Goal: Communication & Community: Answer question/provide support

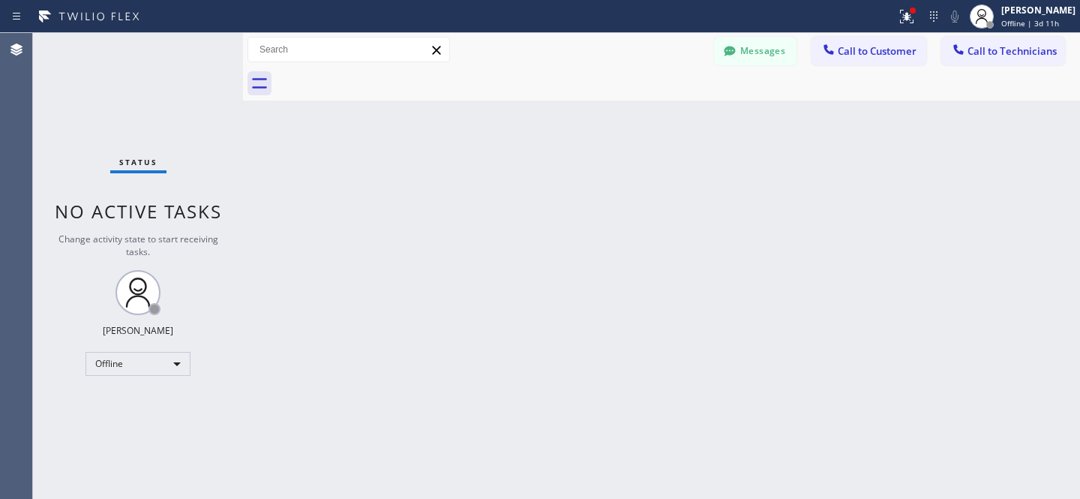
scroll to position [210, 0]
click at [754, 52] on button "Messages" at bounding box center [755, 51] width 82 height 28
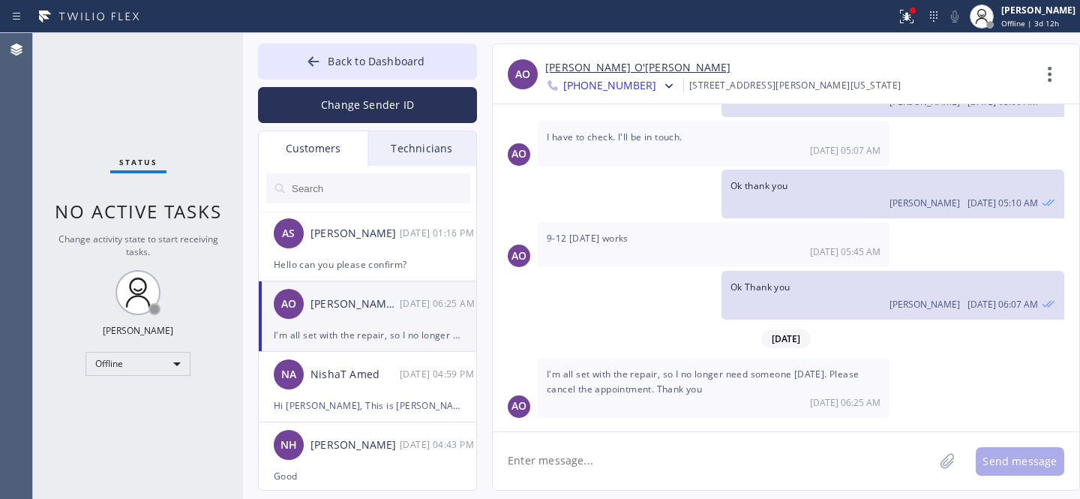
click at [346, 188] on input "text" at bounding box center [380, 188] width 180 height 30
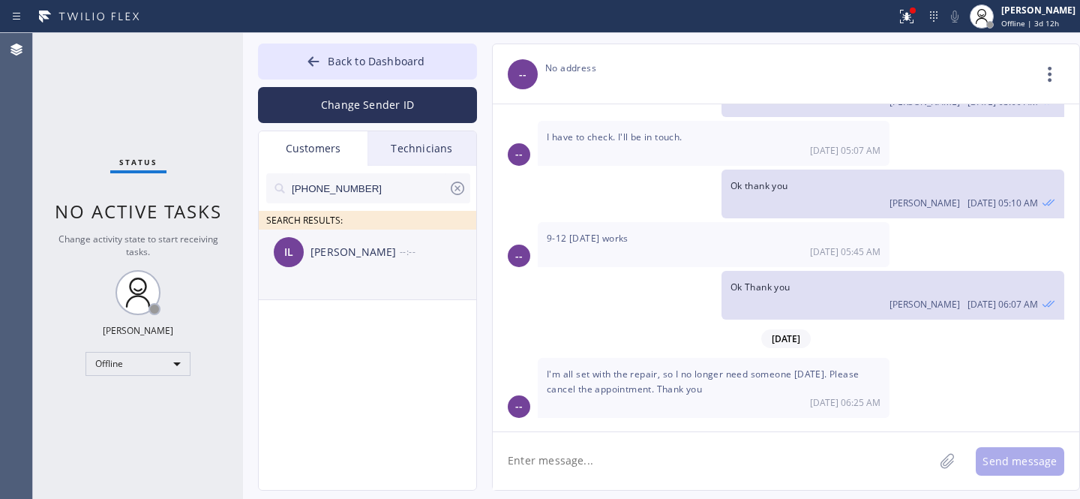
click at [340, 263] on div "IL [PERSON_NAME] --:--" at bounding box center [368, 251] width 219 height 45
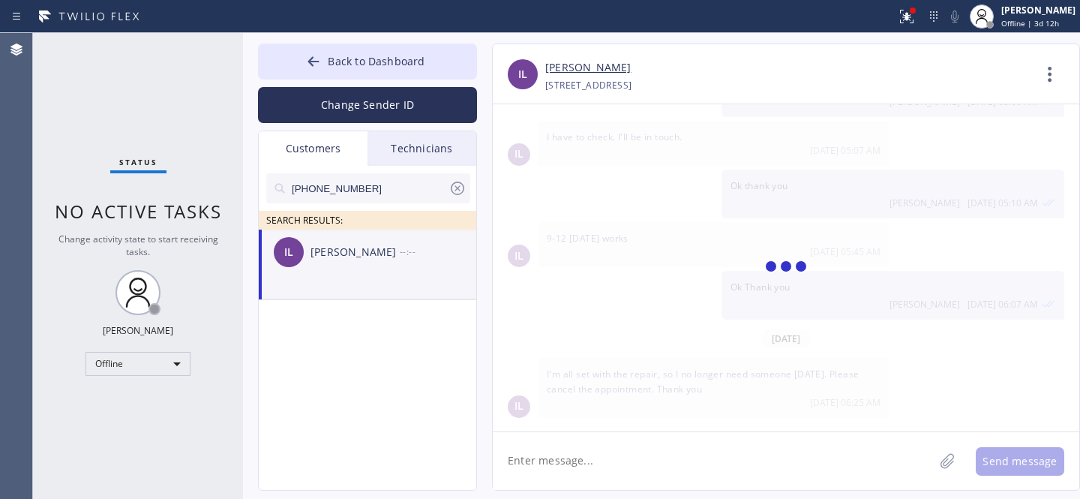
scroll to position [0, 0]
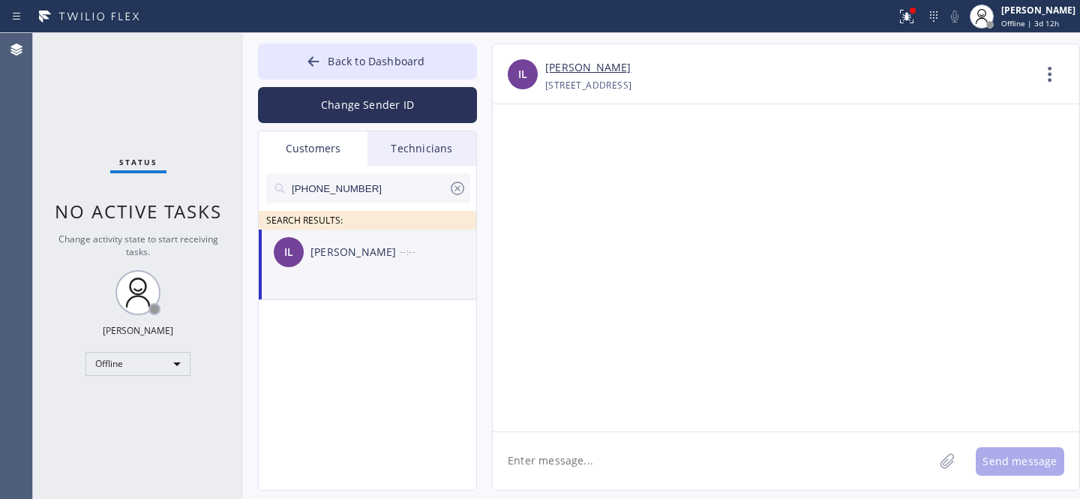
click at [615, 444] on textarea at bounding box center [713, 461] width 441 height 58
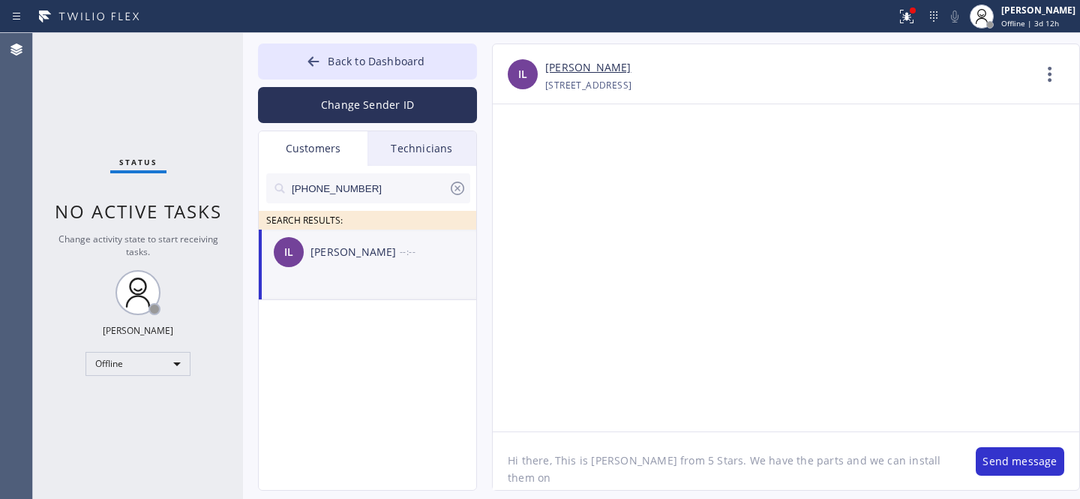
paste textarea "[DATE]"
type textarea "Hi there, This is [PERSON_NAME] from 5 Stars. We have the parts and we can inst…"
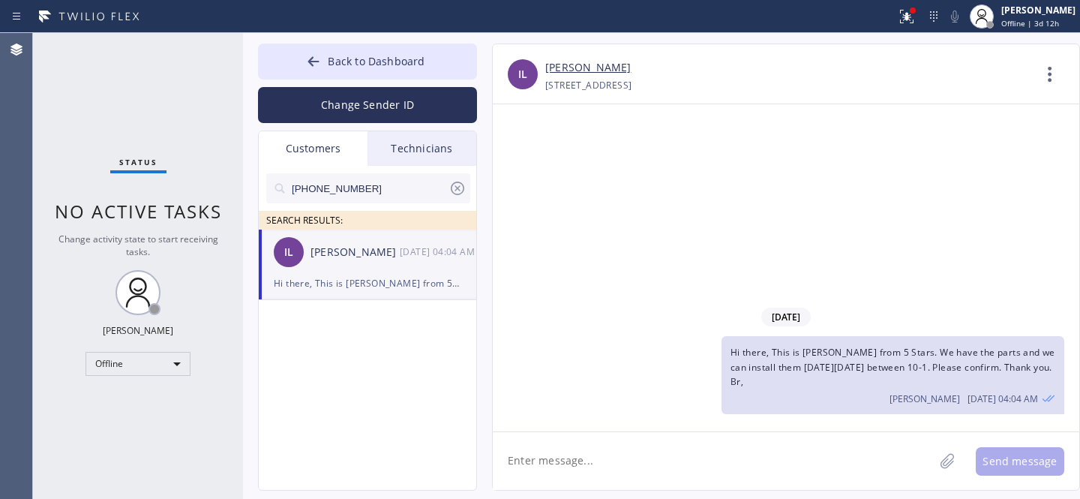
click at [458, 188] on icon at bounding box center [457, 187] width 13 height 13
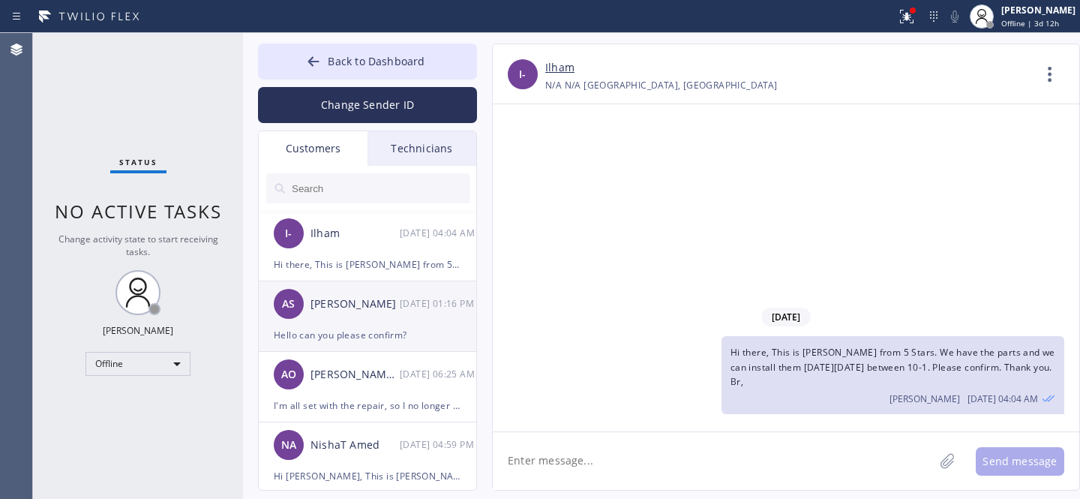
click at [392, 328] on div "Hello can you please confirm?" at bounding box center [367, 334] width 187 height 17
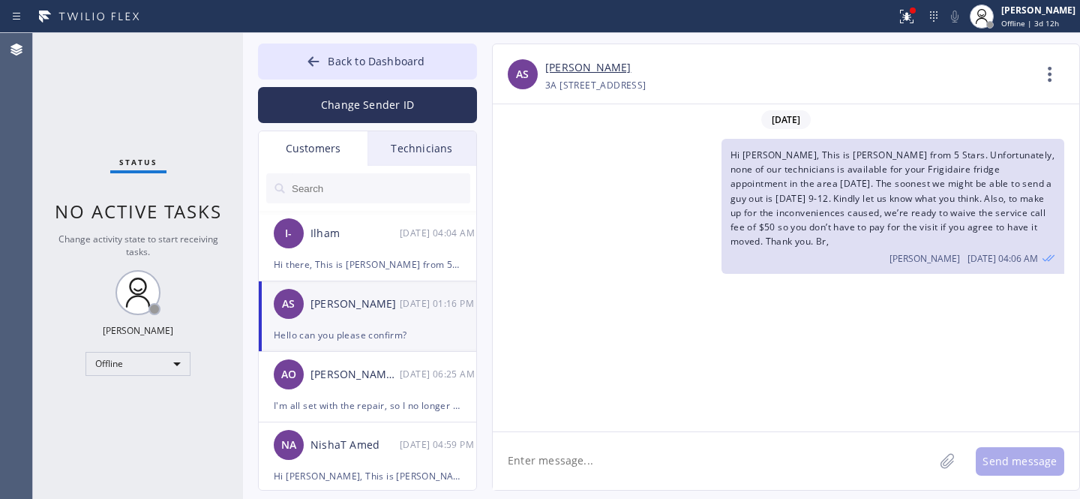
scroll to position [589, 0]
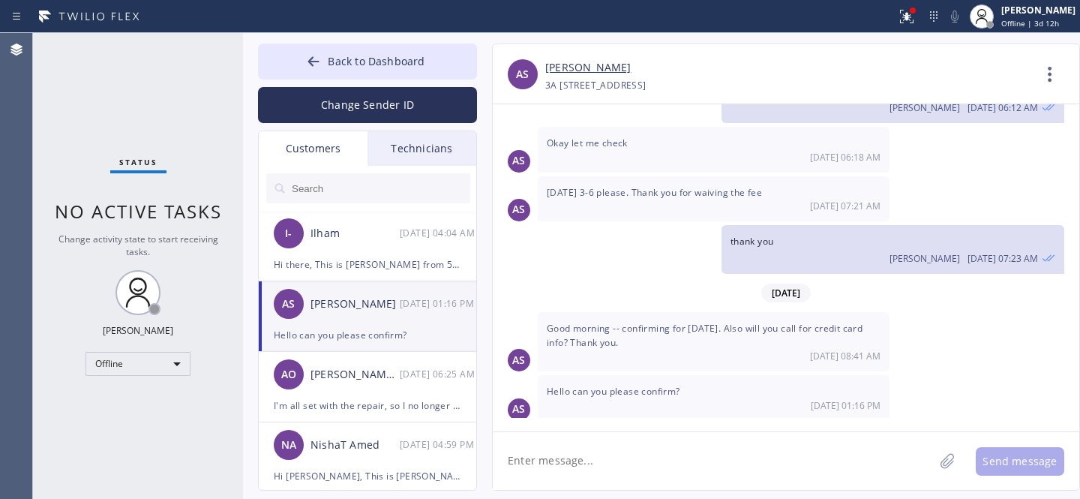
click at [637, 455] on textarea at bounding box center [713, 461] width 441 height 58
drag, startPoint x: 555, startPoint y: 460, endPoint x: 689, endPoint y: 461, distance: 134.2
click at [689, 461] on textarea "Hi there, Did our technician" at bounding box center [727, 461] width 468 height 58
type textarea "Hi there, Did our technician come for the appointment?"
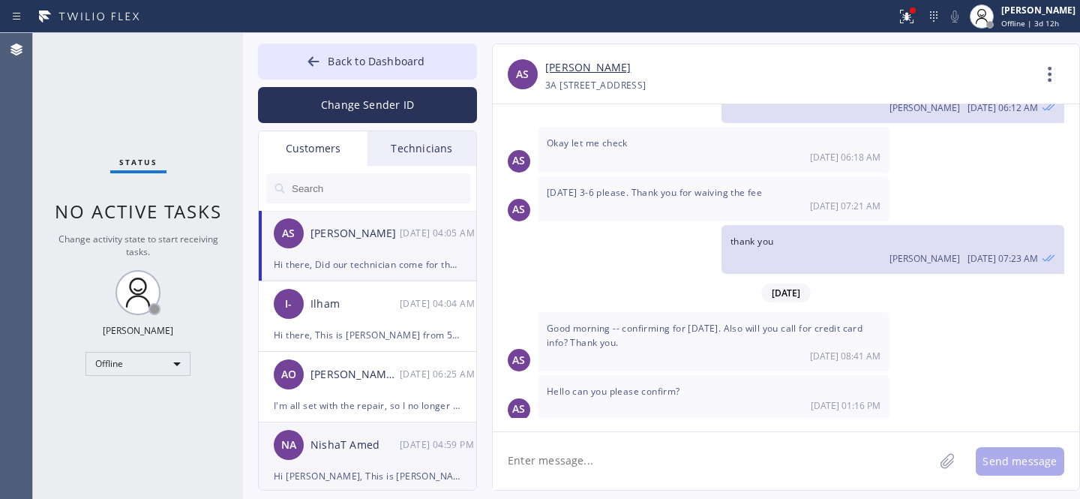
scroll to position [676, 0]
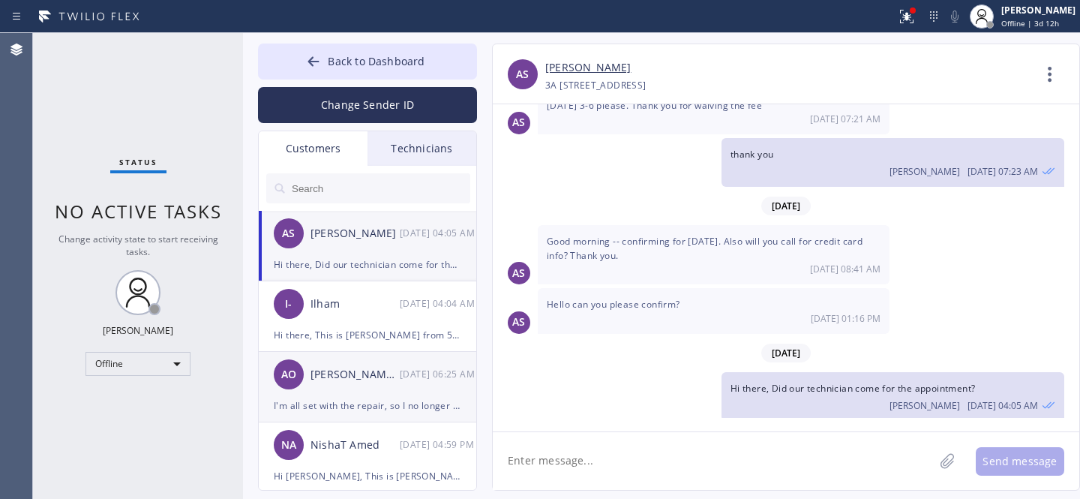
click at [367, 383] on div "AO [PERSON_NAME] O'[PERSON_NAME] [DATE] 06:25 AM" at bounding box center [368, 374] width 219 height 45
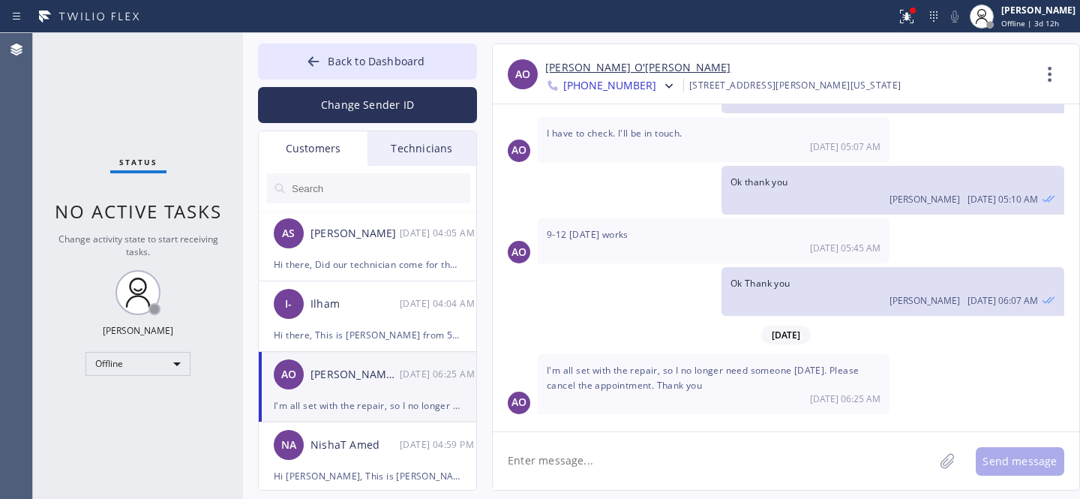
scroll to position [210, 0]
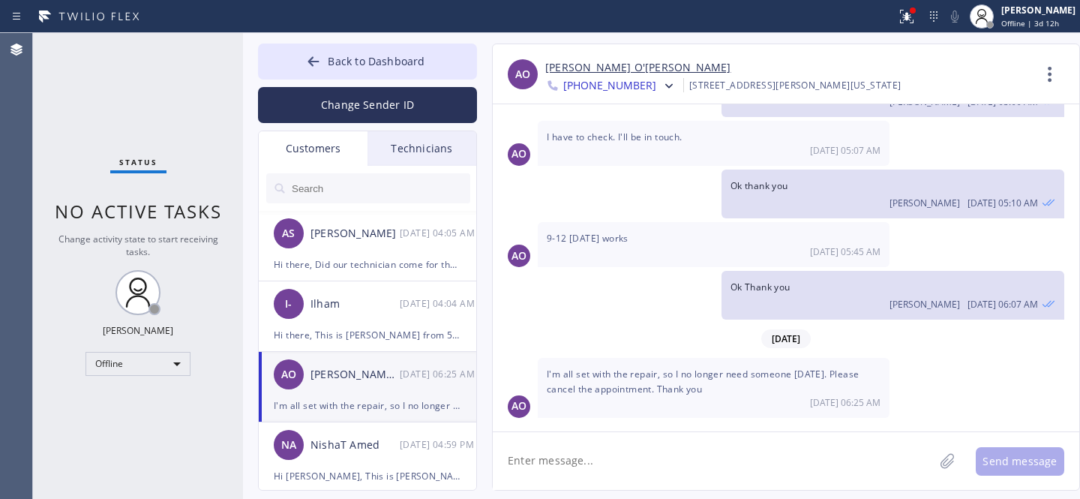
click at [646, 461] on textarea at bounding box center [713, 461] width 441 height 58
type textarea "Hi, Canceled. Thank you for letting us know."
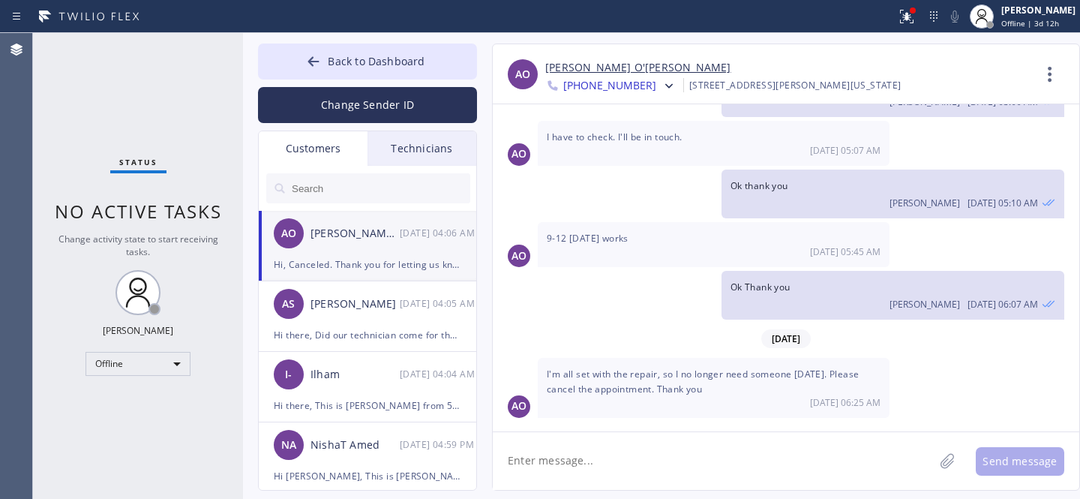
scroll to position [296, 0]
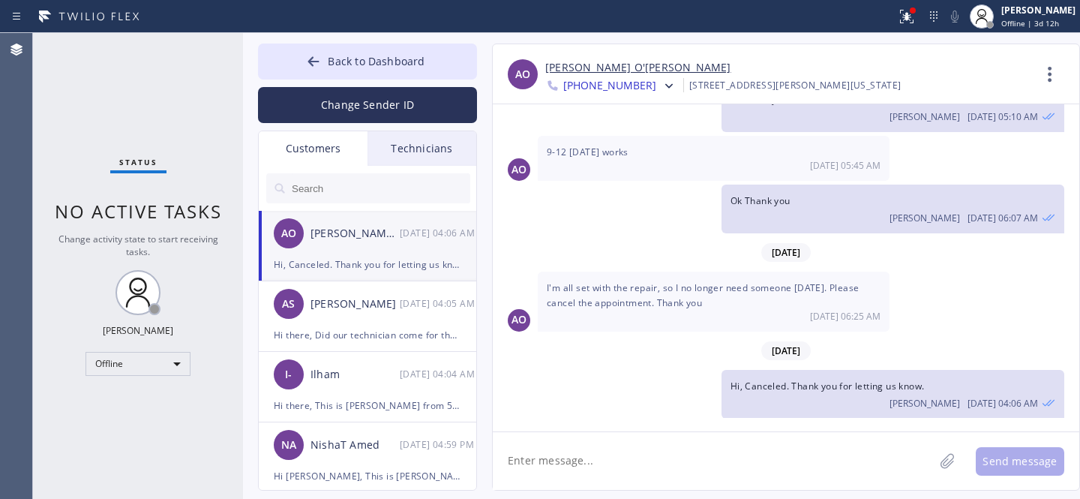
drag, startPoint x: 370, startPoint y: 188, endPoint x: 400, endPoint y: 170, distance: 35.0
click at [370, 188] on input "text" at bounding box center [380, 188] width 180 height 30
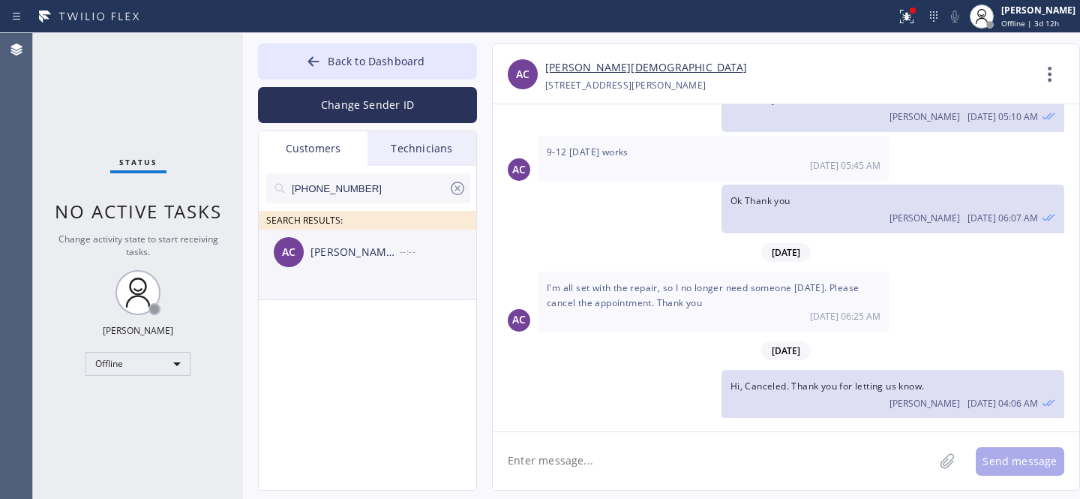
click at [330, 268] on div "AC [PERSON_NAME] --:--" at bounding box center [368, 251] width 219 height 45
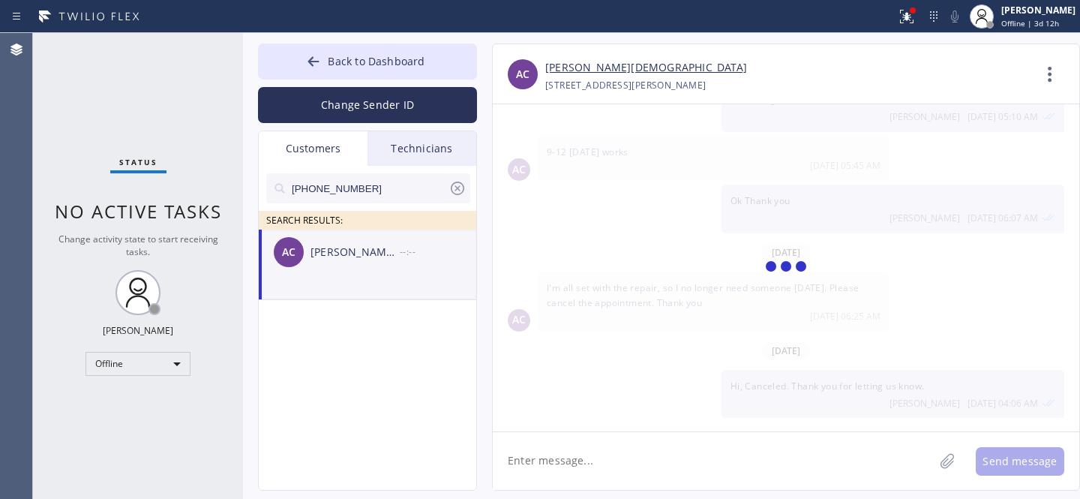
scroll to position [0, 0]
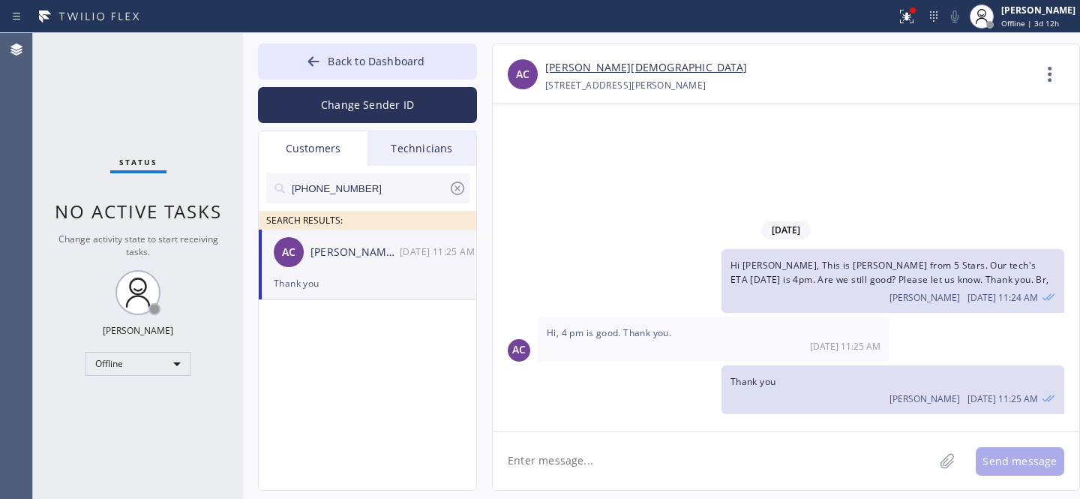
click at [631, 445] on textarea at bounding box center [713, 461] width 441 height 58
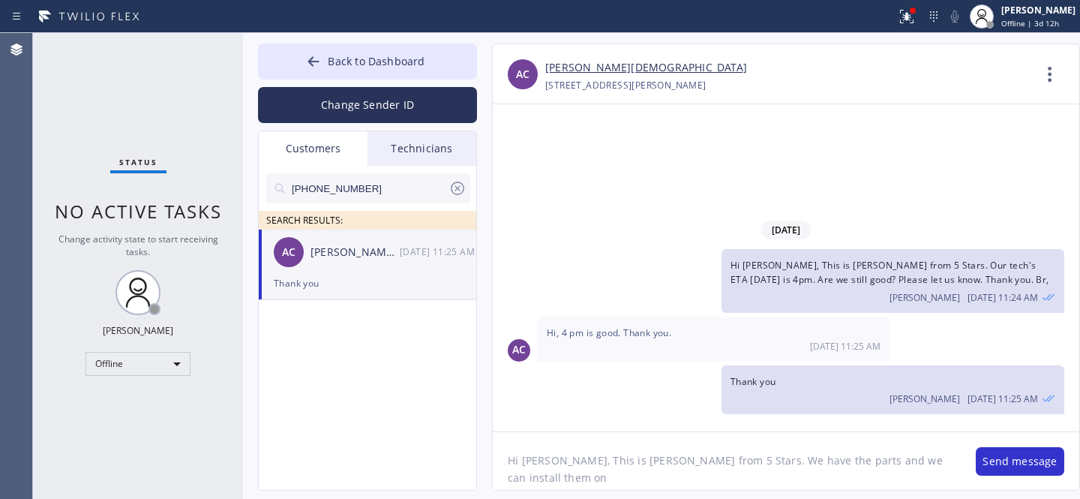
paste textarea "[DATE]"
type textarea "Hi [PERSON_NAME], This is [PERSON_NAME] from 5 Stars. We have the parts and we …"
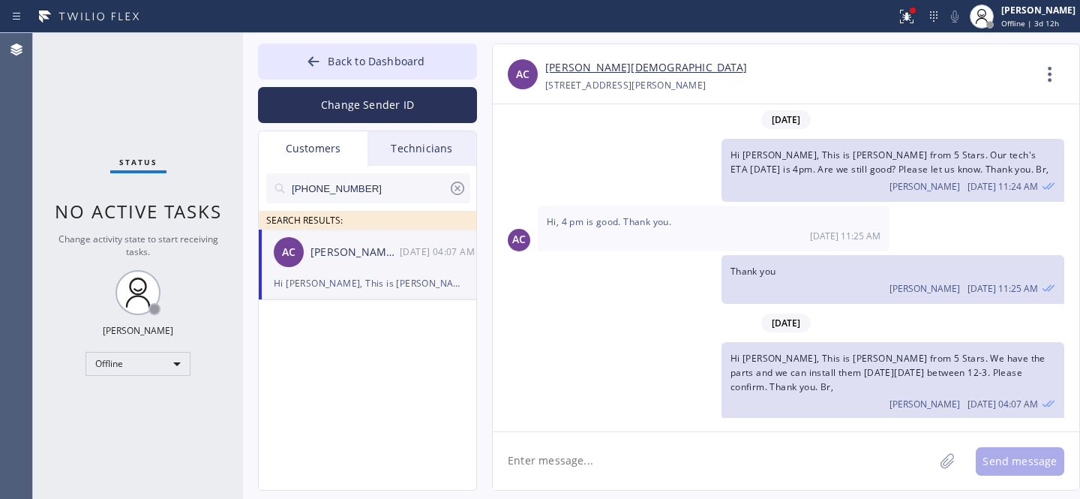
click at [454, 185] on icon at bounding box center [457, 188] width 18 height 18
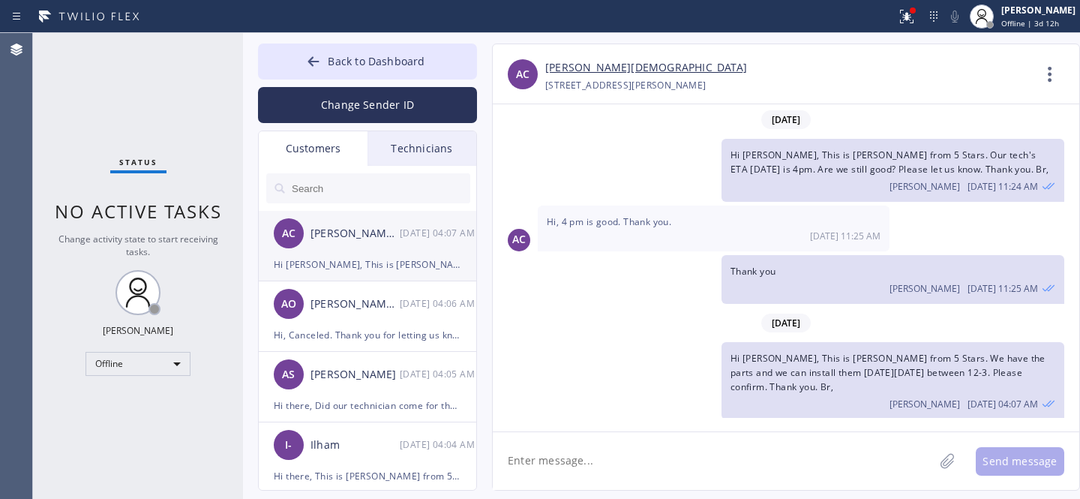
scroll to position [3, 0]
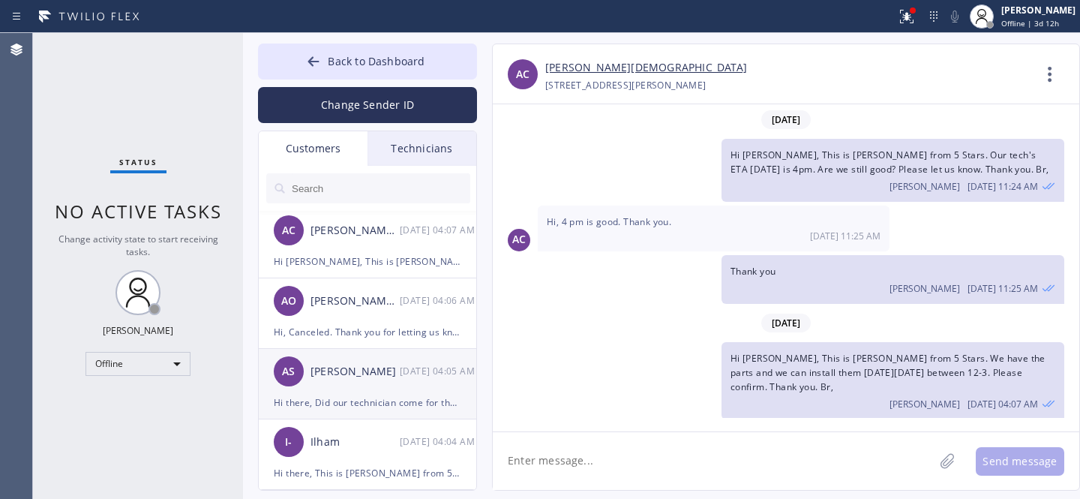
click at [369, 409] on div "Hi there, Did our technician come for the appointment?" at bounding box center [367, 402] width 187 height 17
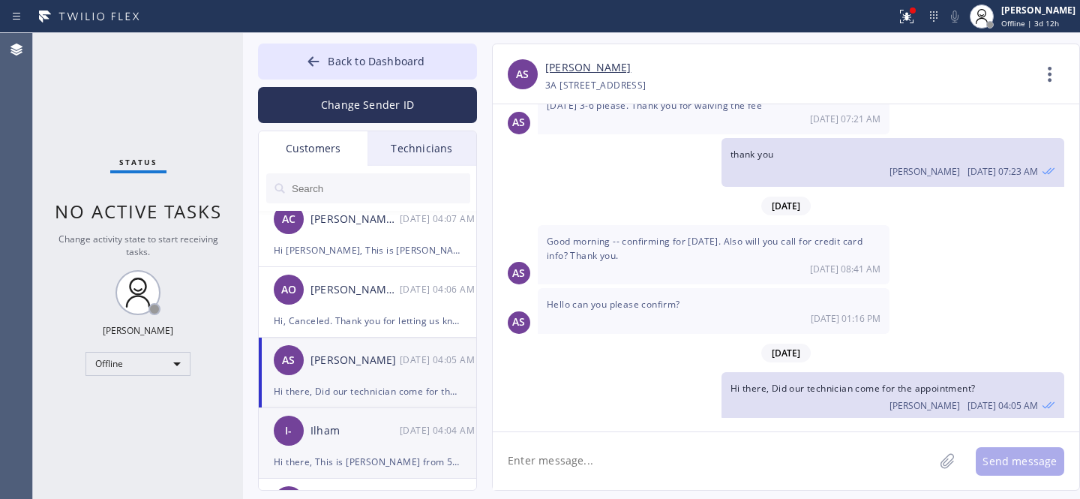
scroll to position [0, 0]
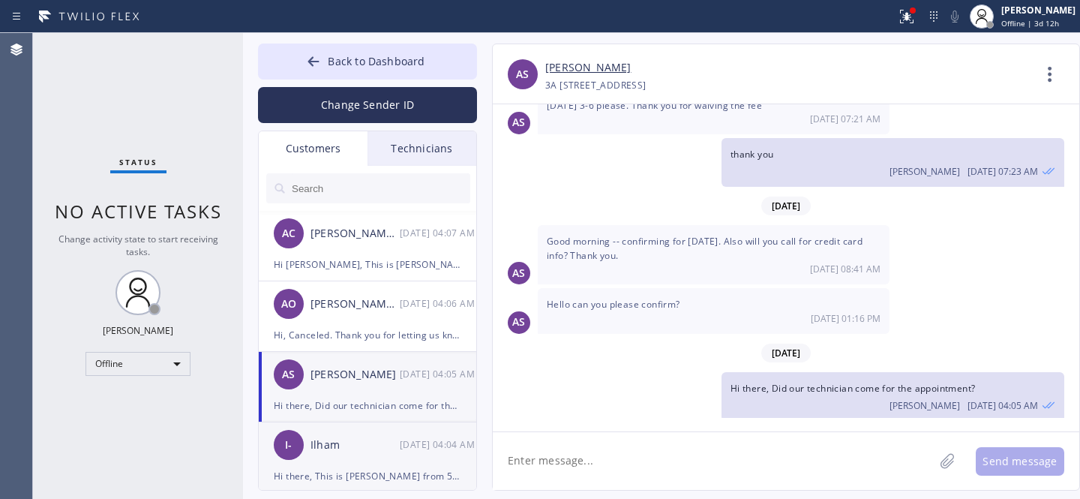
click at [373, 449] on div "Ilham" at bounding box center [354, 444] width 89 height 17
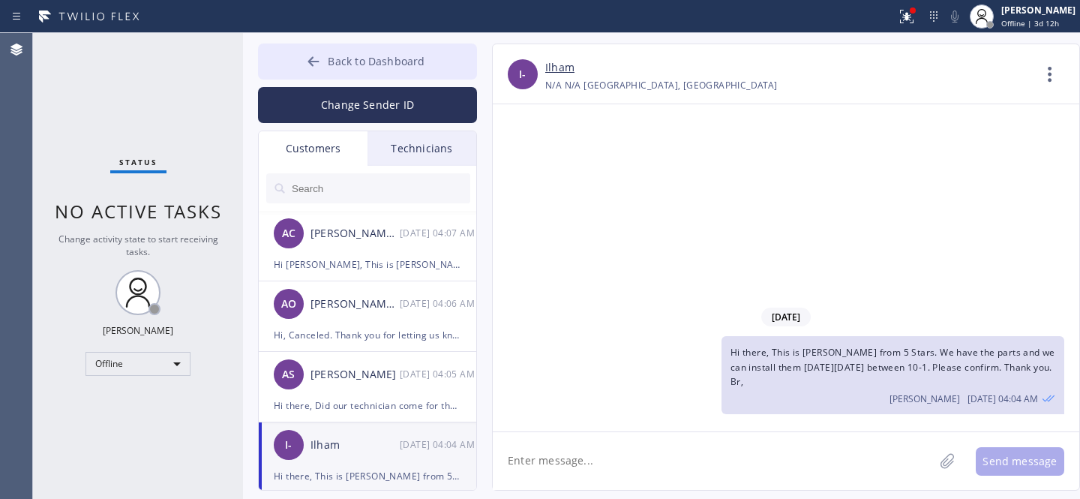
click at [328, 52] on button "Back to Dashboard" at bounding box center [367, 61] width 219 height 36
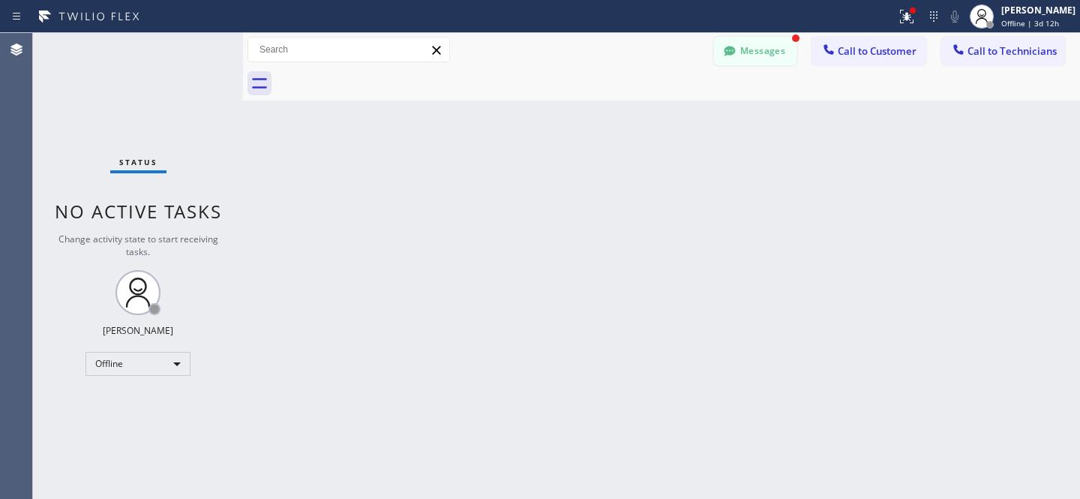
click at [760, 58] on button "Messages" at bounding box center [755, 51] width 82 height 28
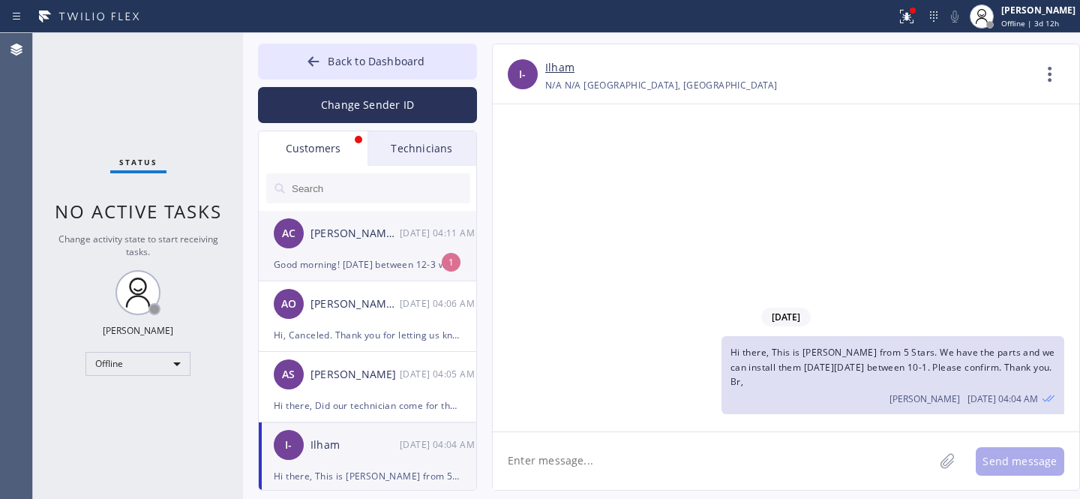
click at [370, 256] on div "Good morning! [DATE] between 12-3 works. Thank you." at bounding box center [367, 264] width 187 height 17
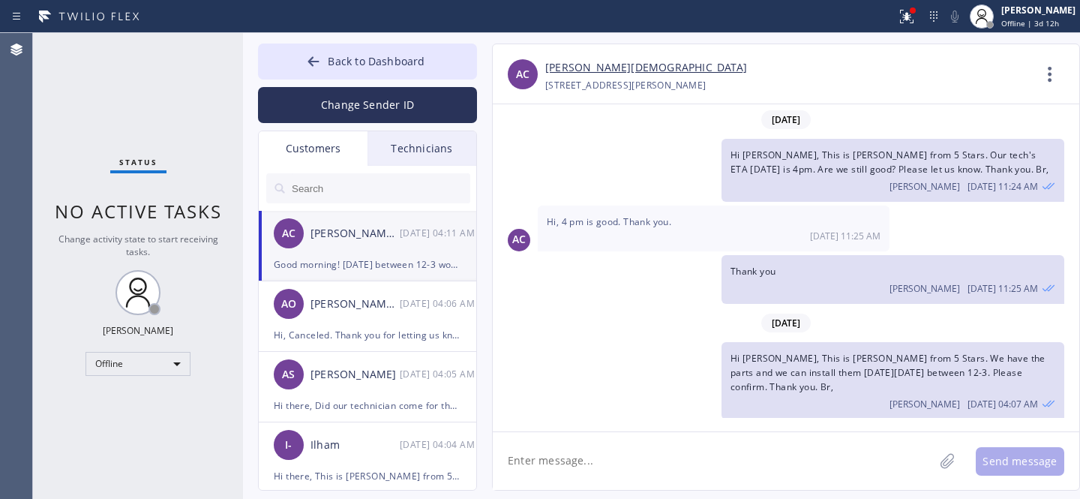
scroll to position [37, 0]
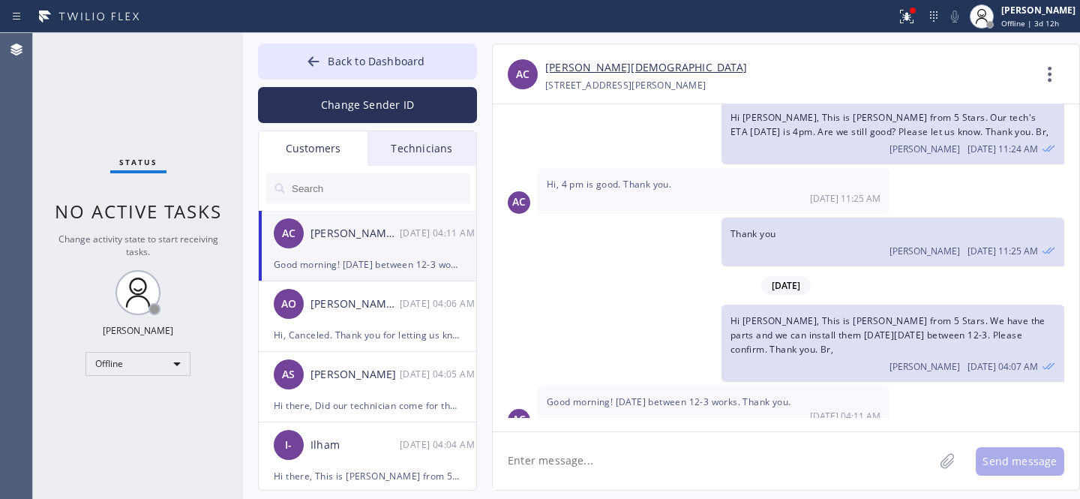
click at [648, 449] on textarea at bounding box center [713, 461] width 441 height 58
click at [639, 451] on textarea at bounding box center [713, 461] width 441 height 58
paste textarea "[DATE] 12pm - 3pm"
type textarea "Booked: [DATE] 12pm - 3pm. Thank you"
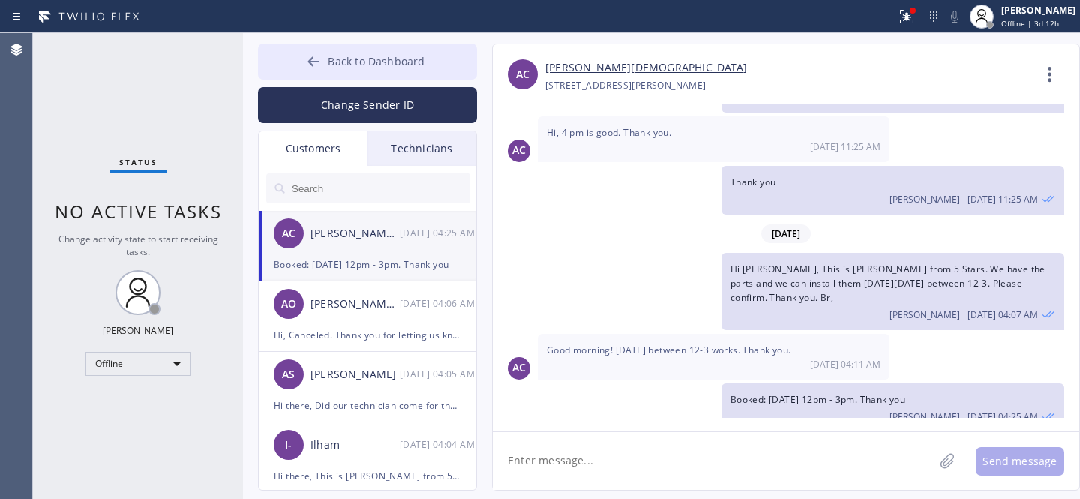
click at [316, 46] on button "Back to Dashboard" at bounding box center [367, 61] width 219 height 36
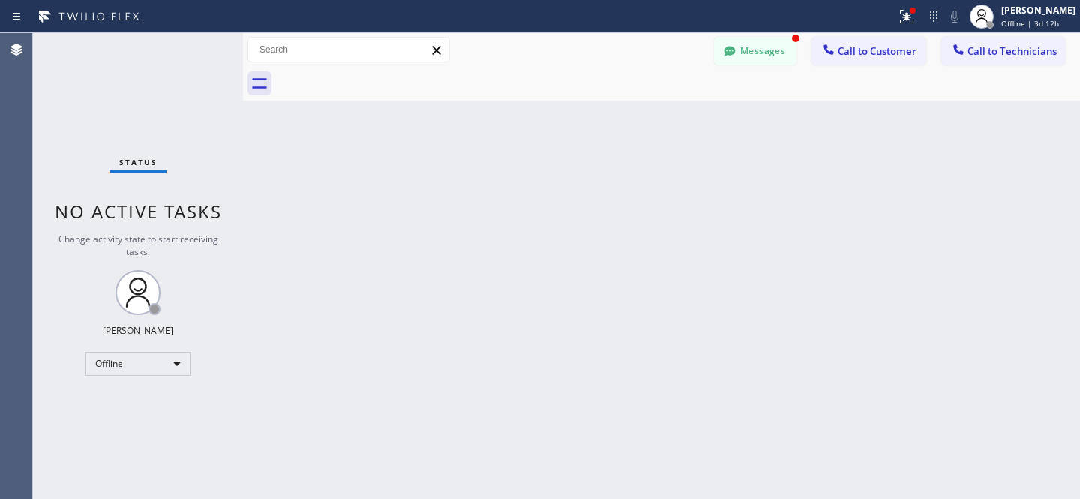
scroll to position [138, 0]
click at [741, 49] on button "Messages" at bounding box center [755, 51] width 82 height 28
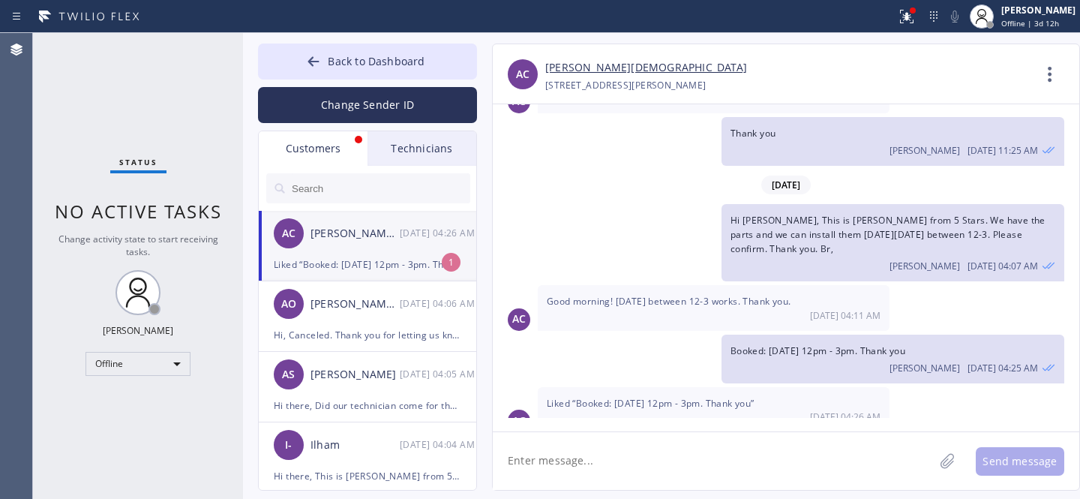
drag, startPoint x: 345, startPoint y: 243, endPoint x: 475, endPoint y: 273, distance: 133.8
click at [346, 243] on div "AC [PERSON_NAME][DEMOGRAPHIC_DATA] [DATE] 04:26 AM" at bounding box center [368, 233] width 219 height 45
click at [358, 448] on div "Ilham" at bounding box center [354, 444] width 89 height 17
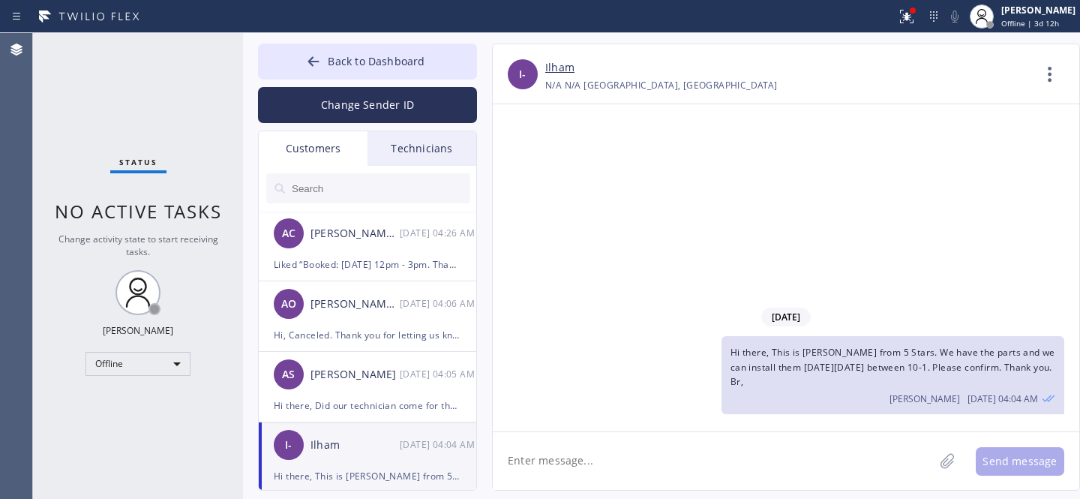
scroll to position [0, 0]
click at [640, 448] on textarea at bounding box center [713, 461] width 441 height 58
type textarea "Any updates?"
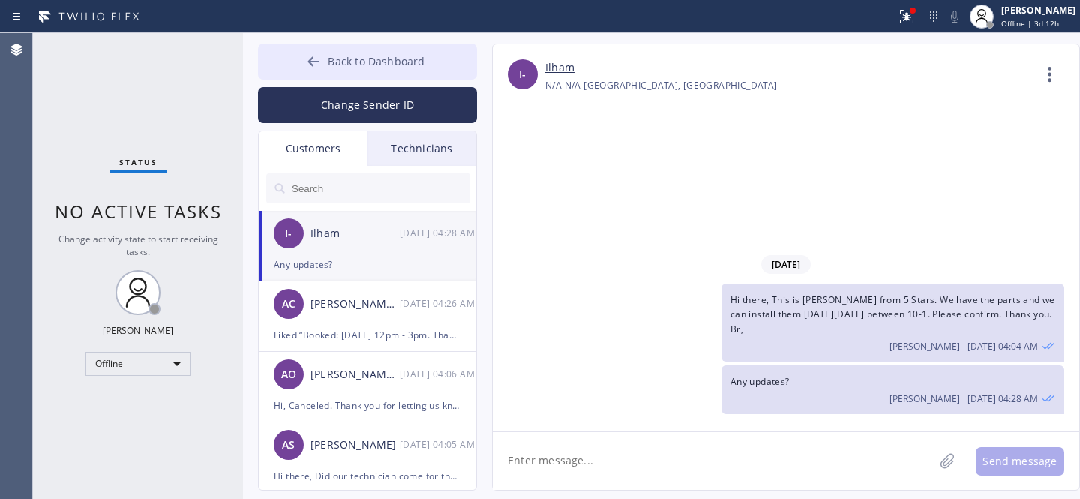
click at [359, 73] on button "Back to Dashboard" at bounding box center [367, 61] width 219 height 36
